Goal: Information Seeking & Learning: Understand process/instructions

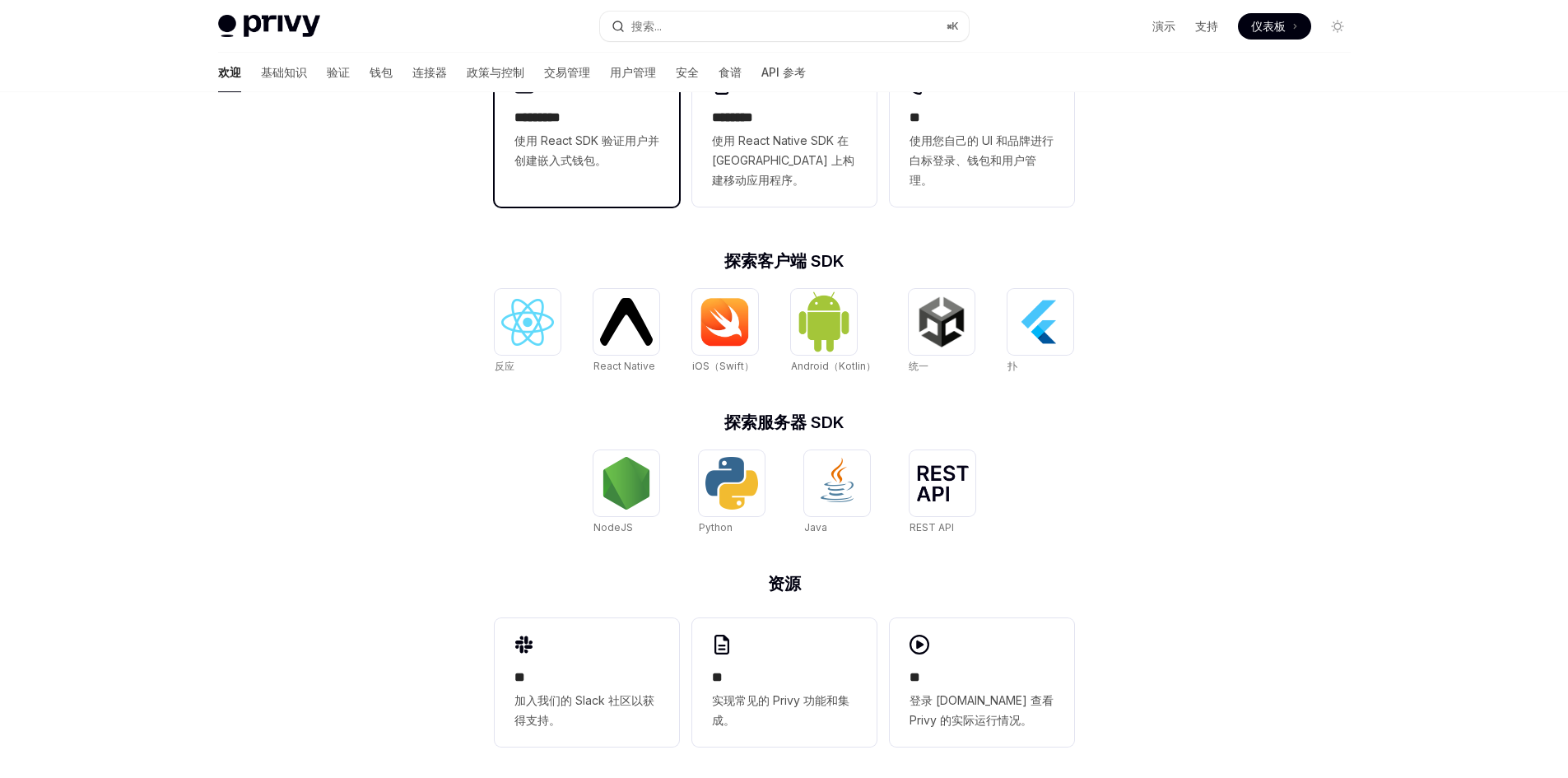
scroll to position [511, 0]
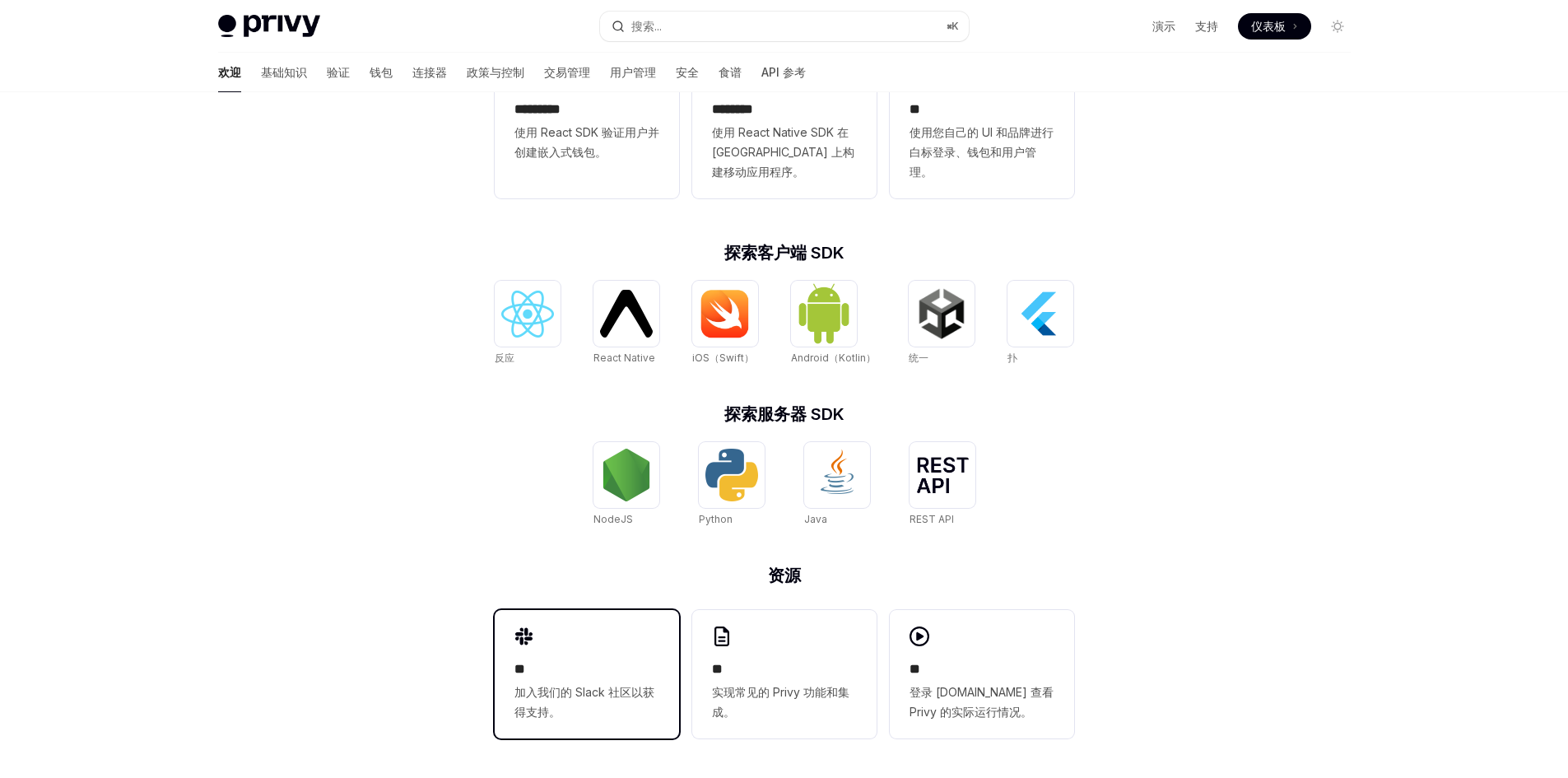
click at [621, 623] on div "** 加入我们的 Slack 社区以获得支持。" at bounding box center [587, 675] width 185 height 129
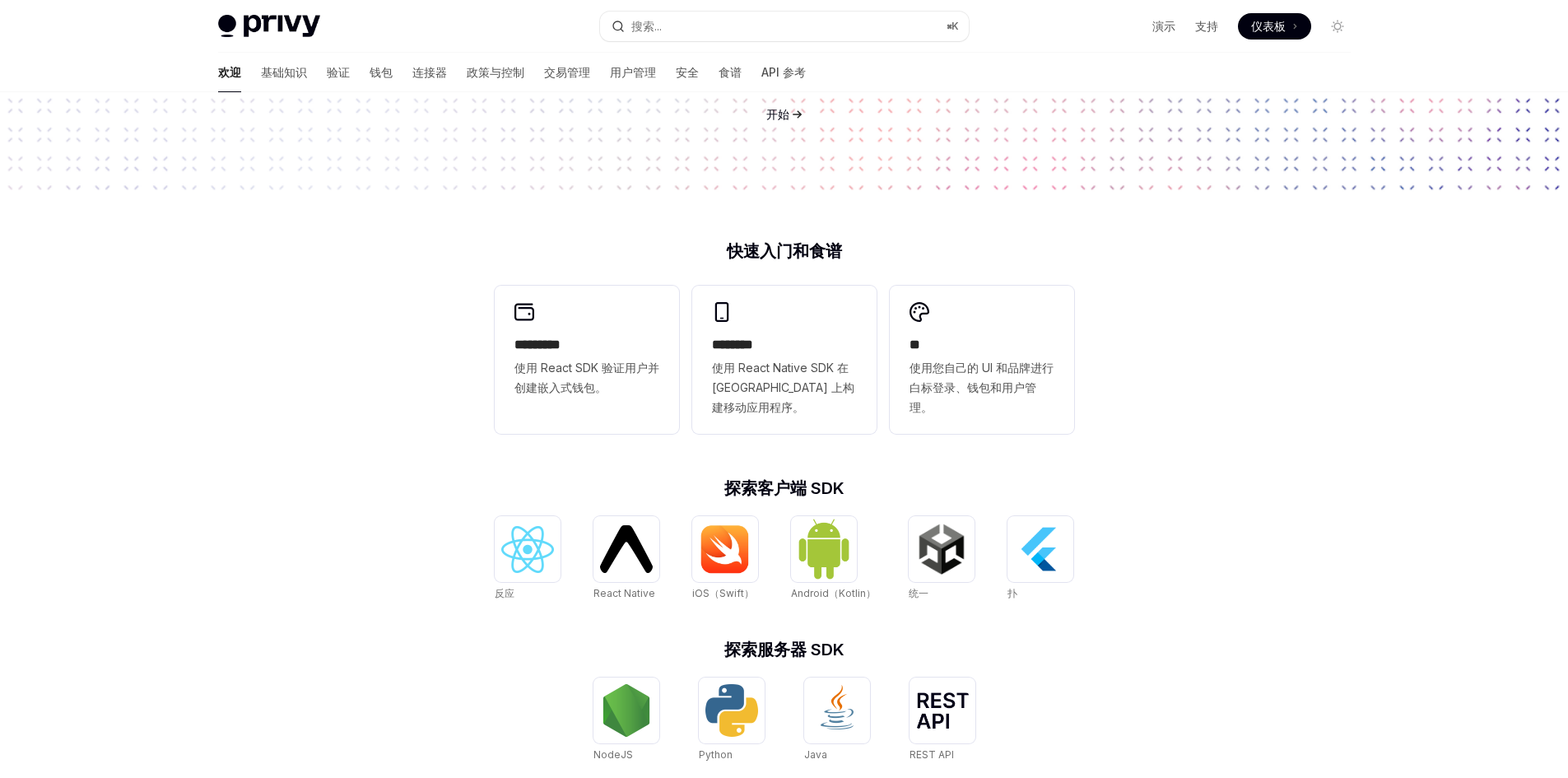
scroll to position [0, 0]
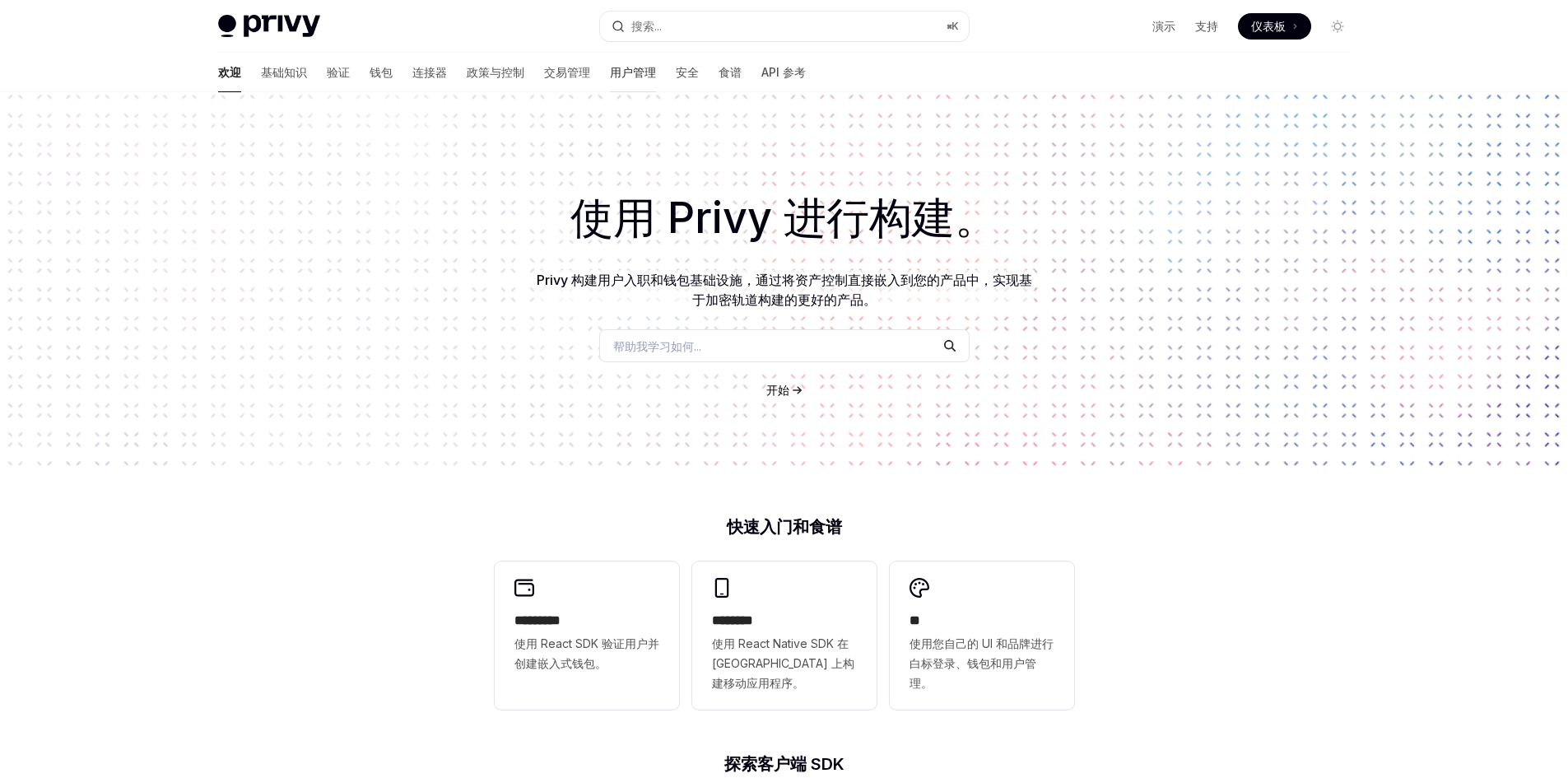
click at [610, 80] on link "用户管理" at bounding box center [633, 73] width 46 height 40
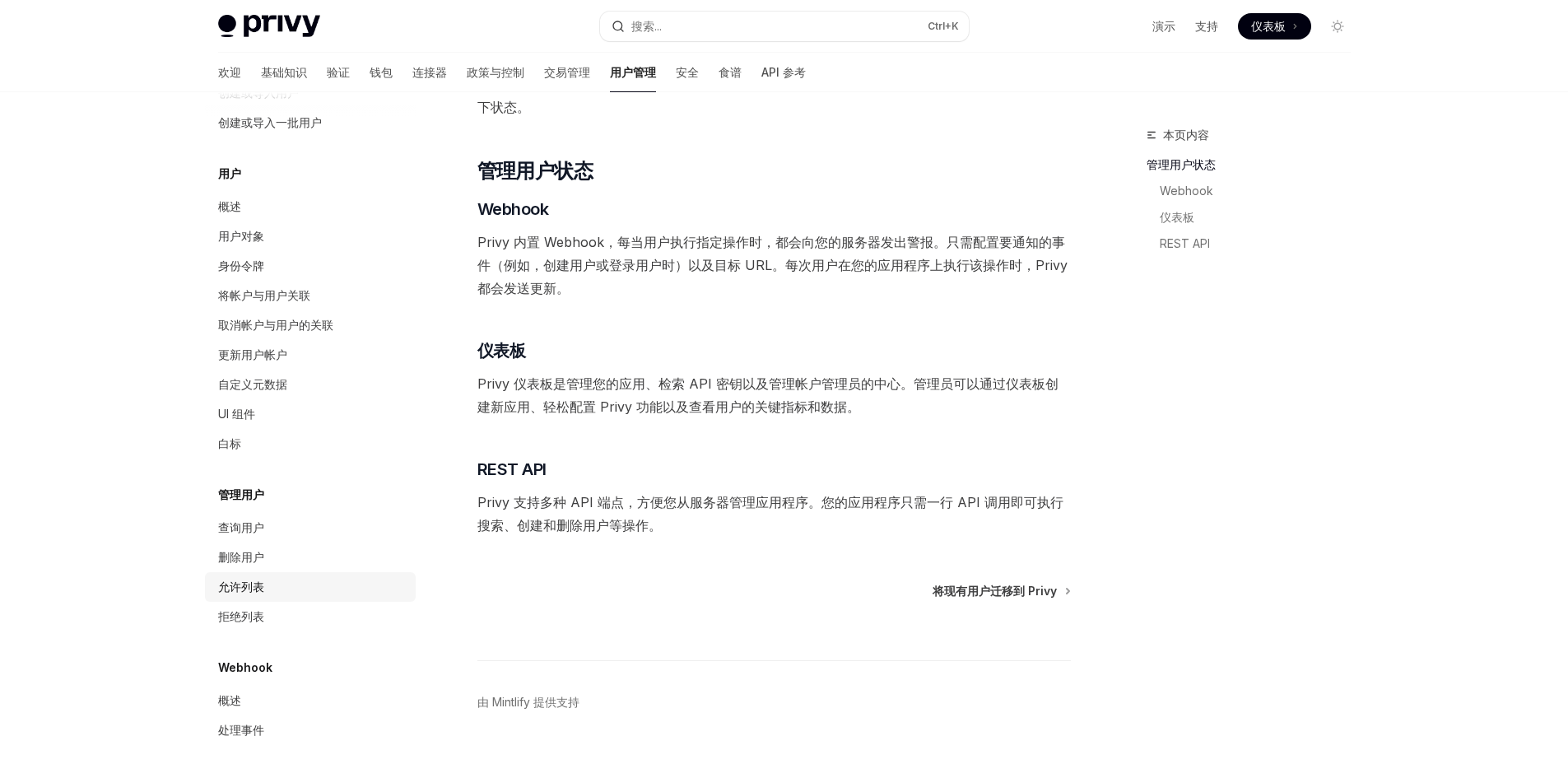
scroll to position [221, 0]
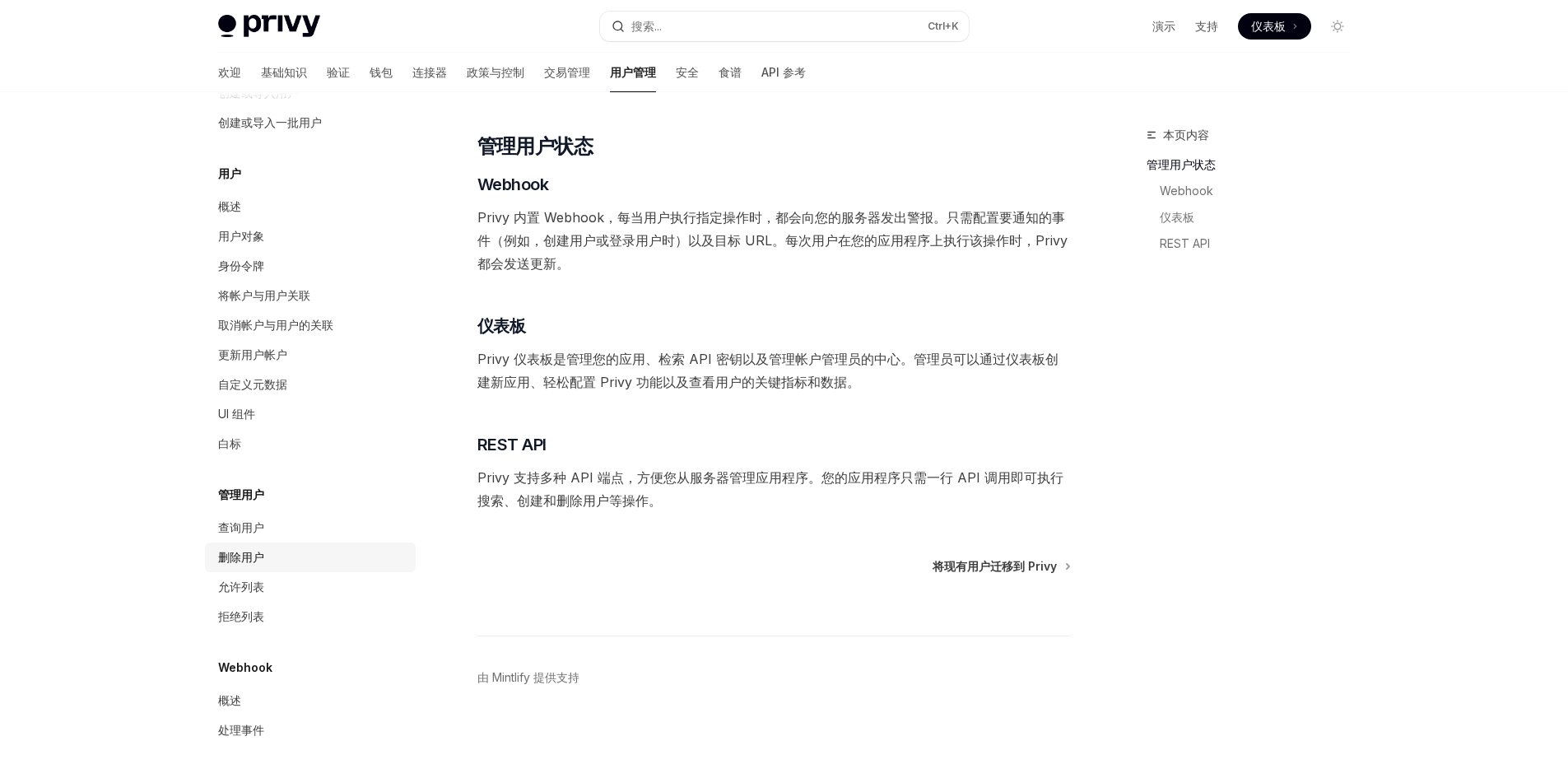
click at [296, 559] on div "删除用户" at bounding box center [312, 557] width 187 height 20
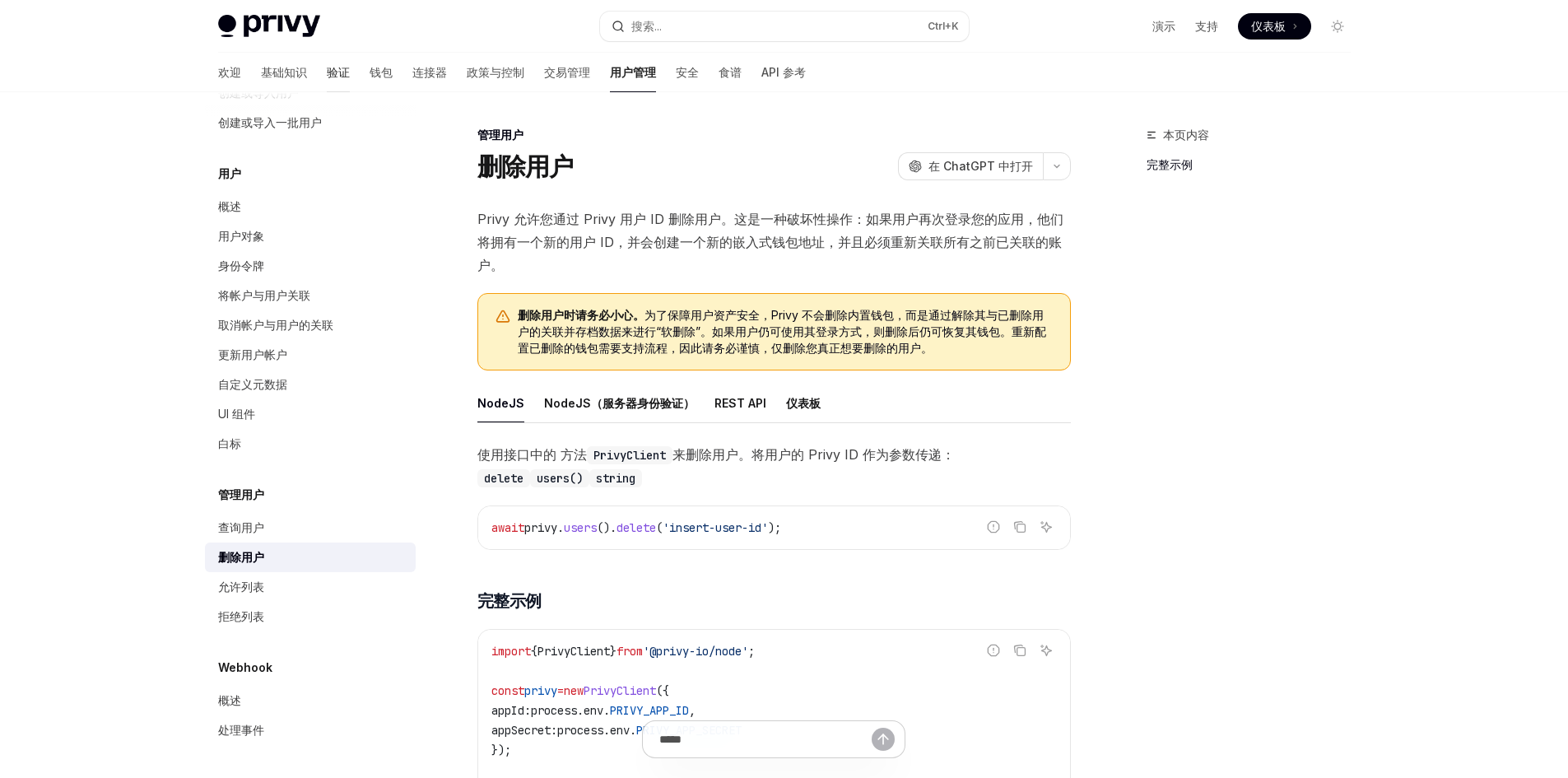
click at [326, 74] on font "验证" at bounding box center [338, 72] width 23 height 14
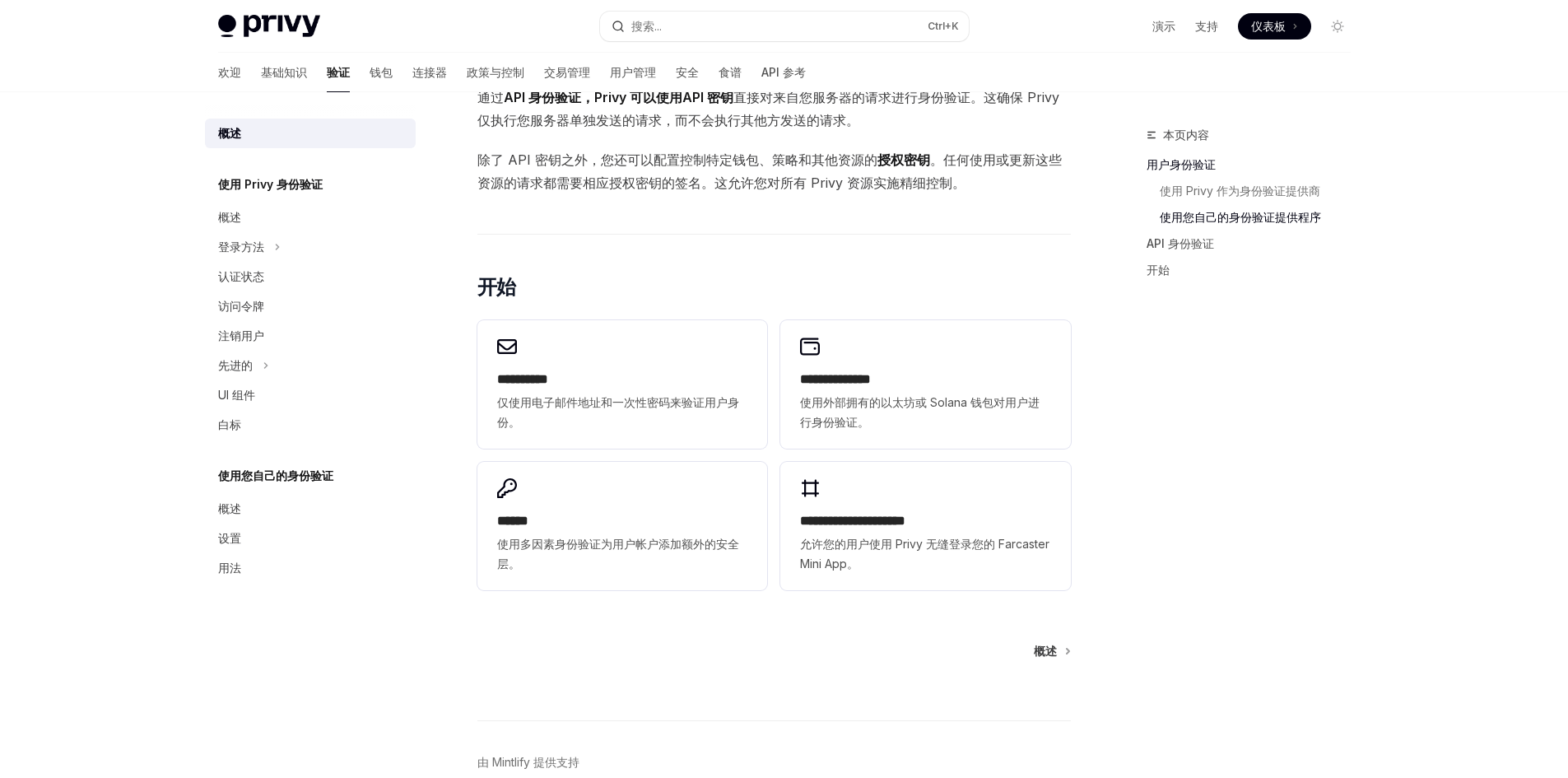
scroll to position [988, 0]
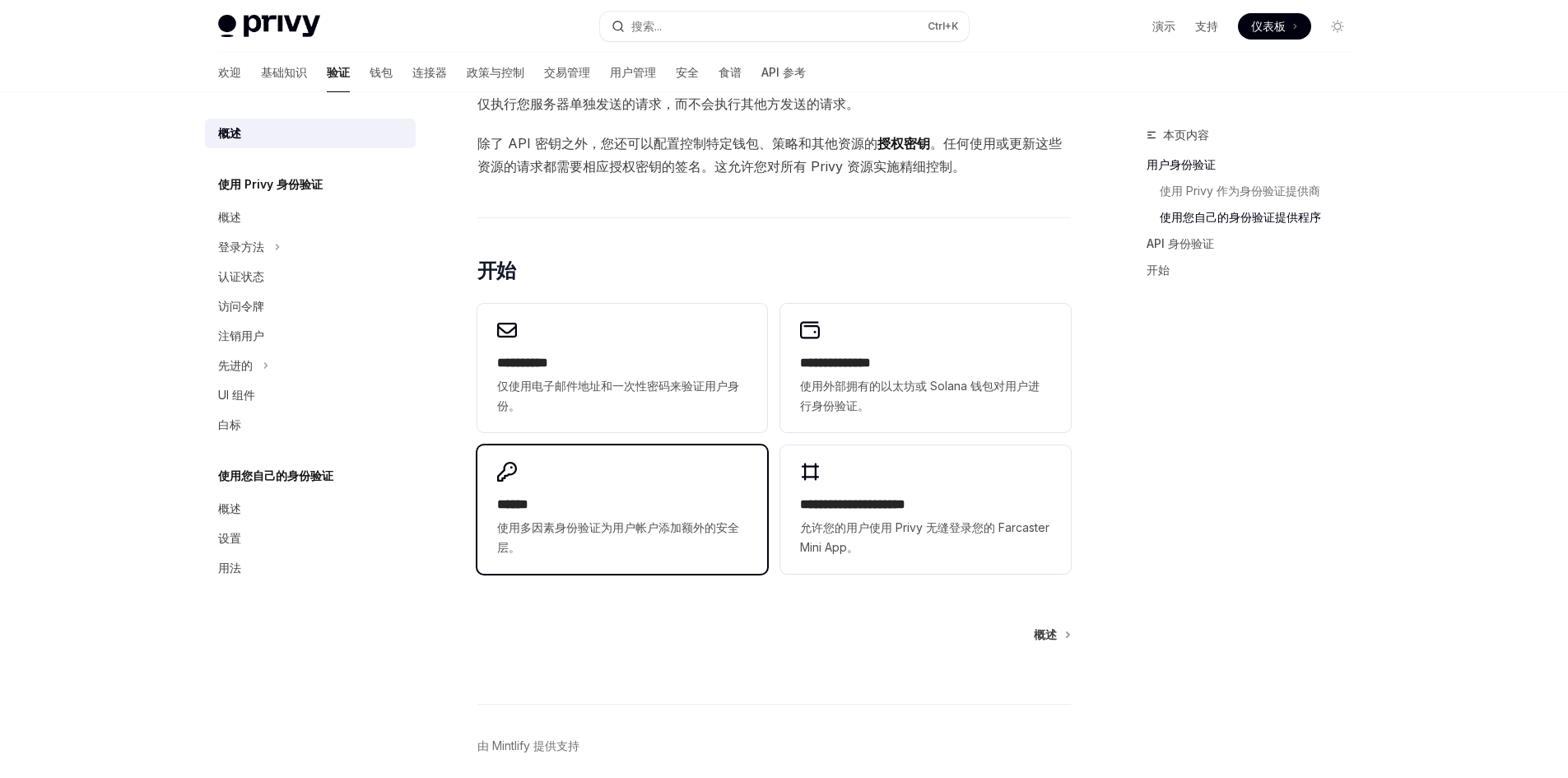
click at [540, 569] on div "****** 使用多因素身份验证为用户帐户添加额外的安全层。" at bounding box center [622, 510] width 290 height 129
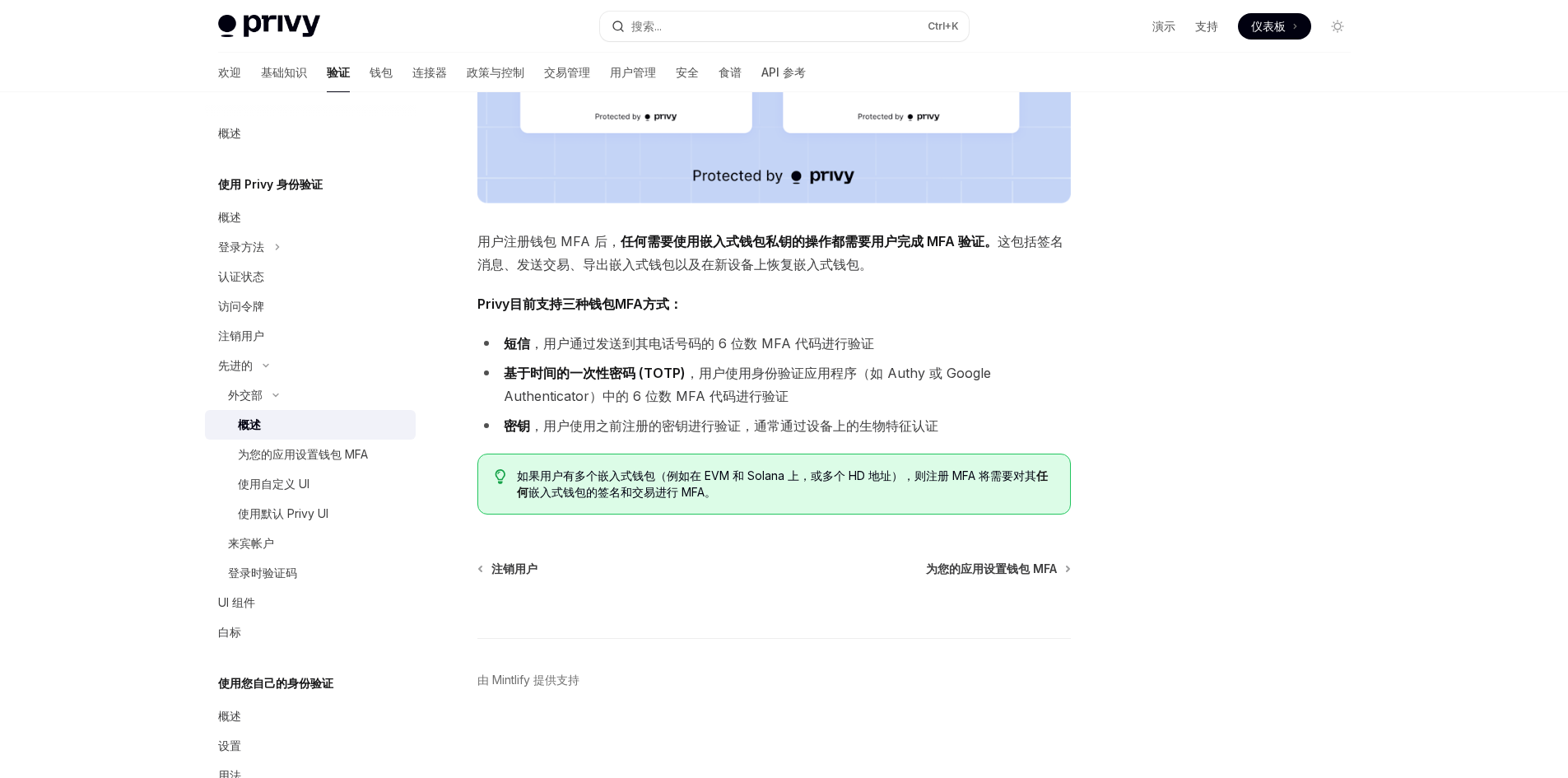
scroll to position [503, 0]
drag, startPoint x: 996, startPoint y: 553, endPoint x: 999, endPoint y: 562, distance: 9.5
click at [996, 553] on div "外交部 概述 OpenAI 在 ChatGPT 中打开 OpenAI 在 ChatGPT 中打开 Privy 允许用户为 EVM 网络和 Solana 上的嵌…" at bounding box center [620, 200] width 908 height 1156
click at [999, 562] on font "为您的应用设置钱包 MFA" at bounding box center [992, 566] width 131 height 14
type textarea "*"
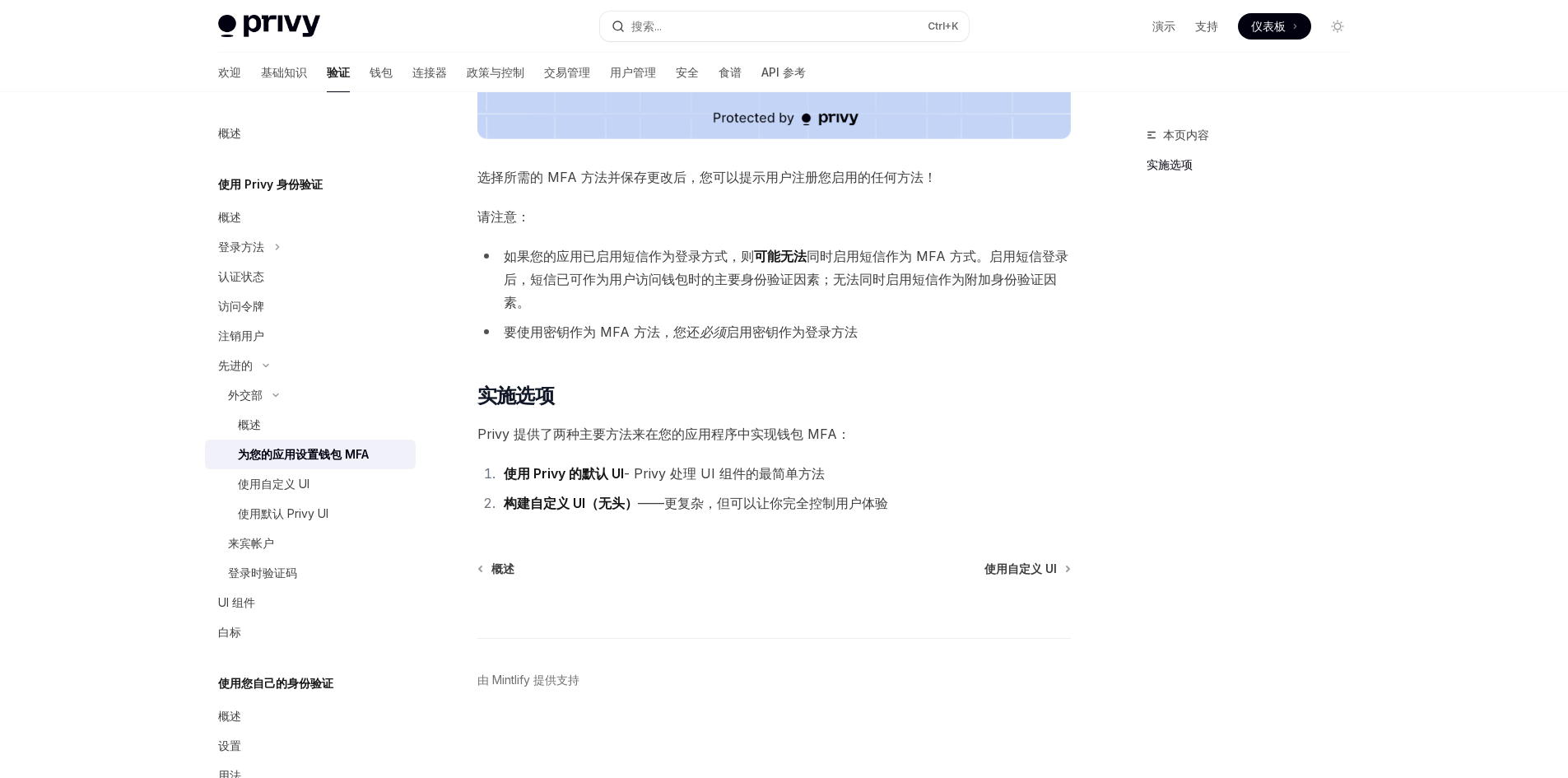
scroll to position [629, 0]
